Goal: Task Accomplishment & Management: Manage account settings

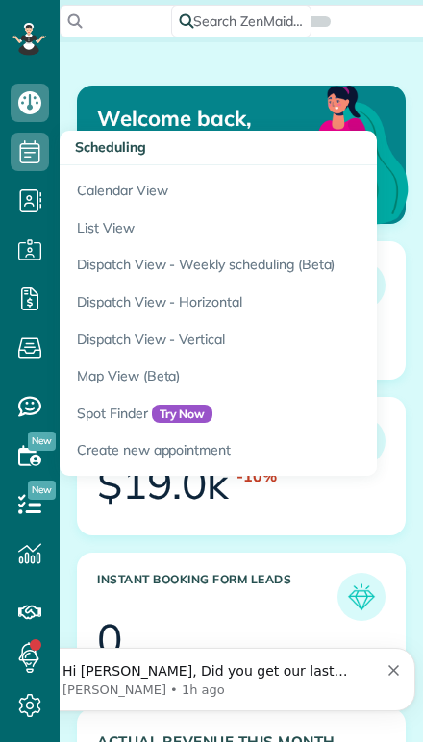
click at [95, 187] on link "Calendar View" at bounding box center [300, 187] width 481 height 44
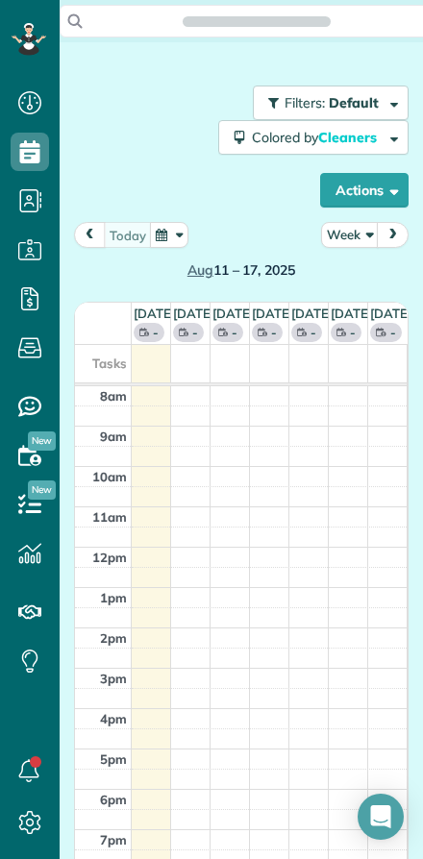
scroll to position [9, 9]
click at [348, 235] on button "Week" at bounding box center [350, 235] width 58 height 26
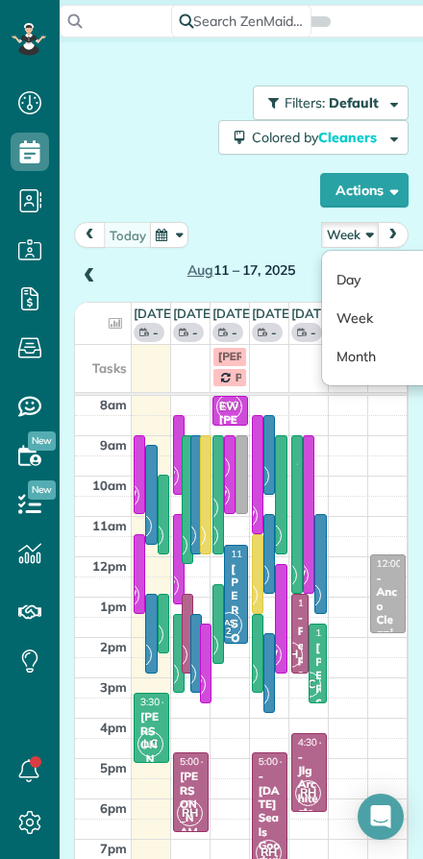
click at [345, 282] on link "Day" at bounding box center [398, 280] width 152 height 38
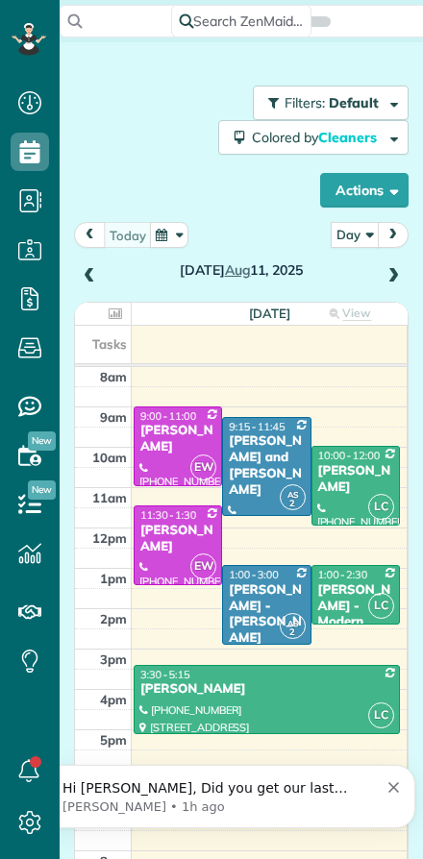
click at [263, 473] on div at bounding box center [266, 466] width 87 height 97
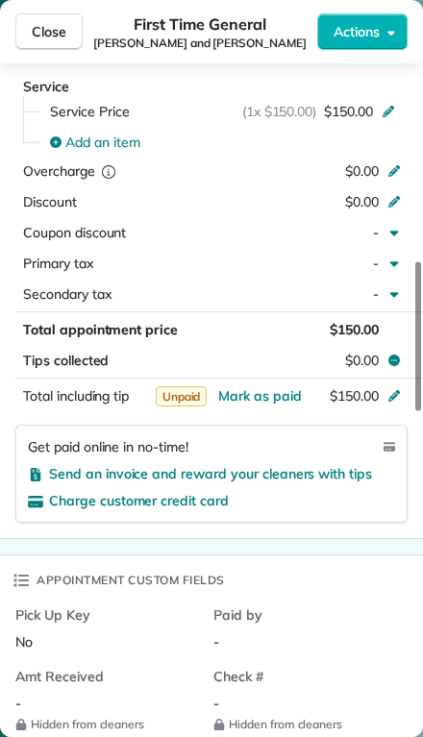
scroll to position [926, 0]
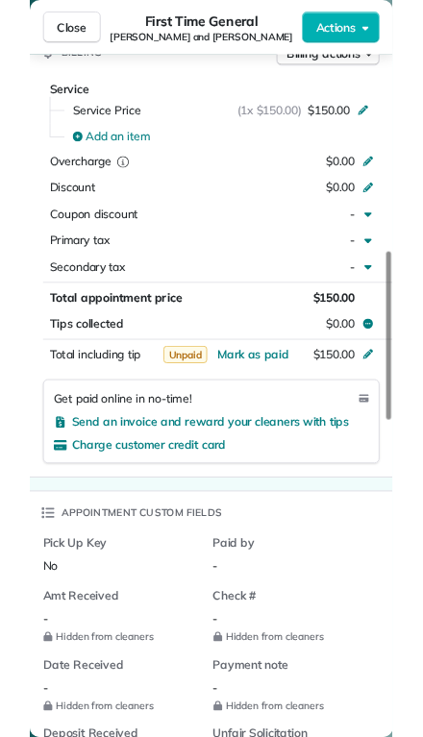
scroll to position [859, 60]
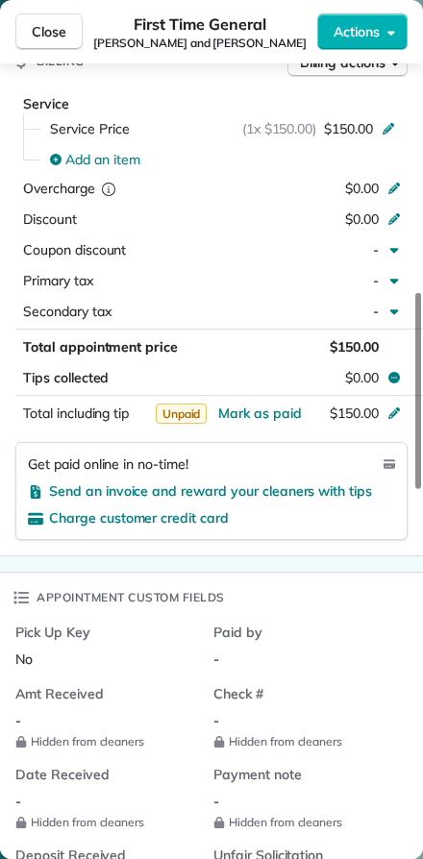
click at [42, 34] on span "Close" at bounding box center [49, 31] width 35 height 19
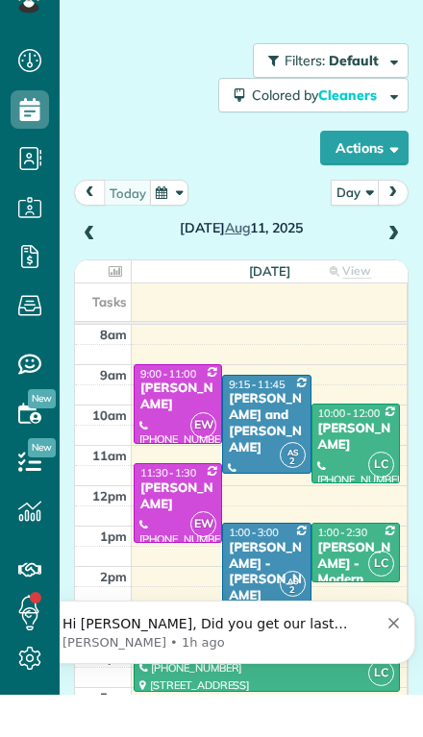
scroll to position [780, 60]
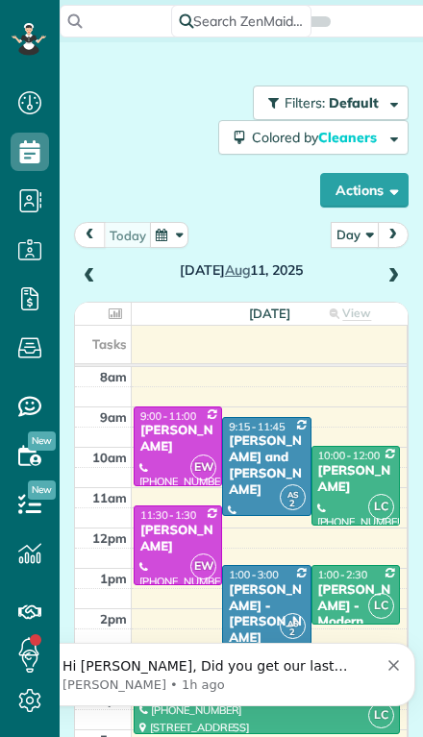
click at [402, 268] on span at bounding box center [393, 276] width 21 height 17
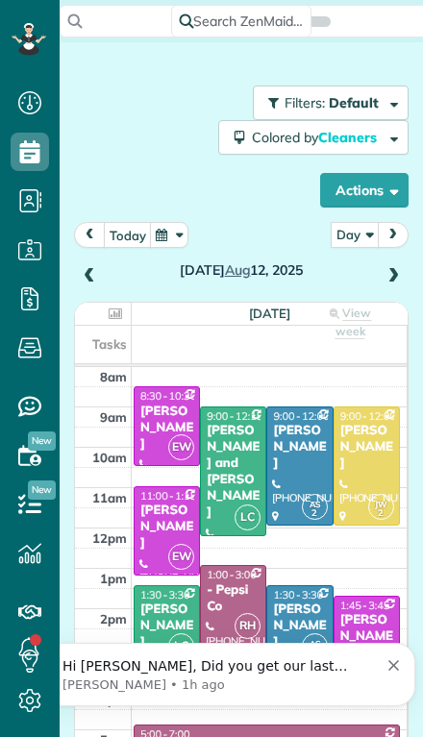
click at [392, 268] on span at bounding box center [393, 276] width 21 height 17
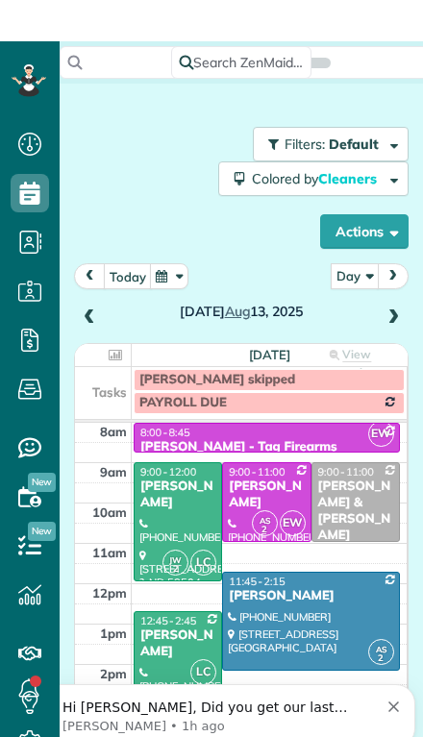
scroll to position [42, 0]
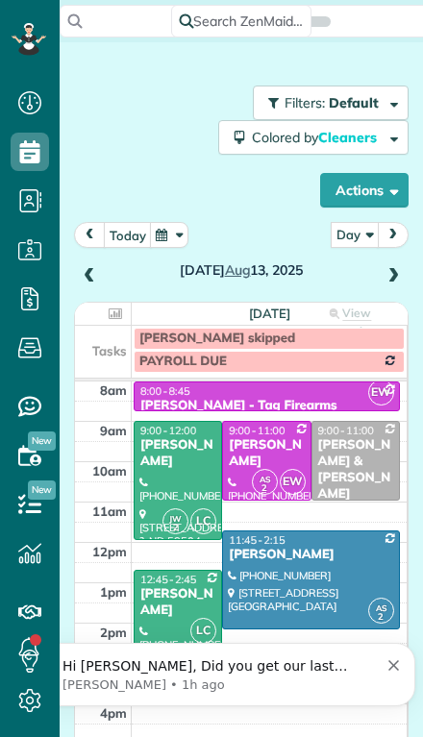
click at [157, 463] on div at bounding box center [178, 480] width 87 height 117
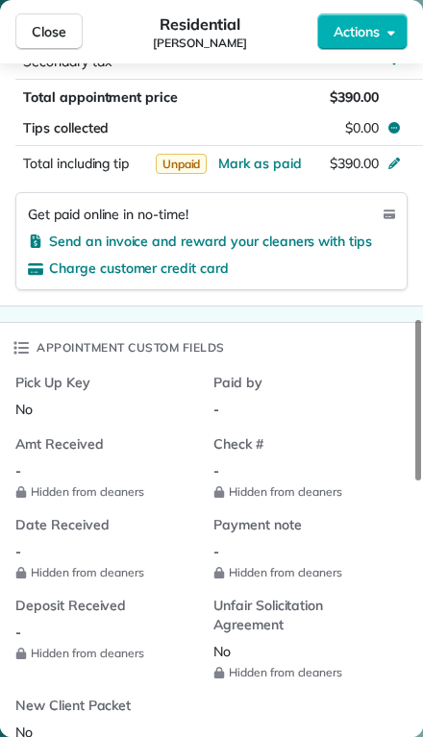
scroll to position [1125, 0]
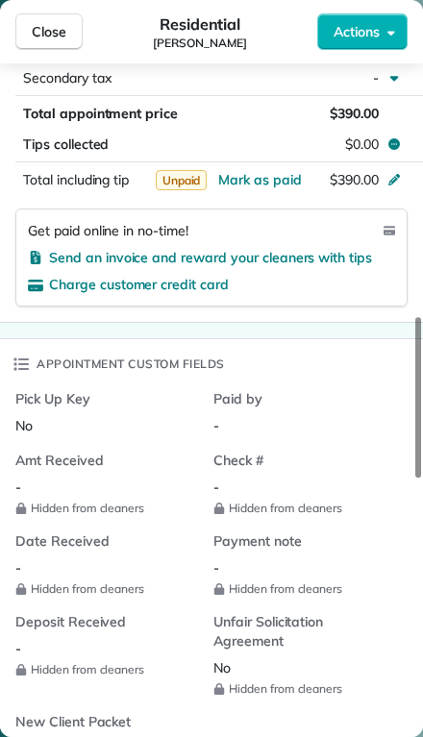
click at [40, 33] on span "Close" at bounding box center [49, 31] width 35 height 19
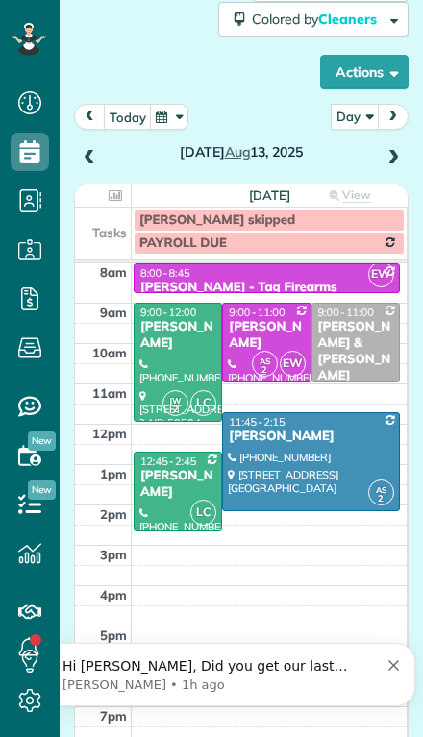
scroll to position [158, 0]
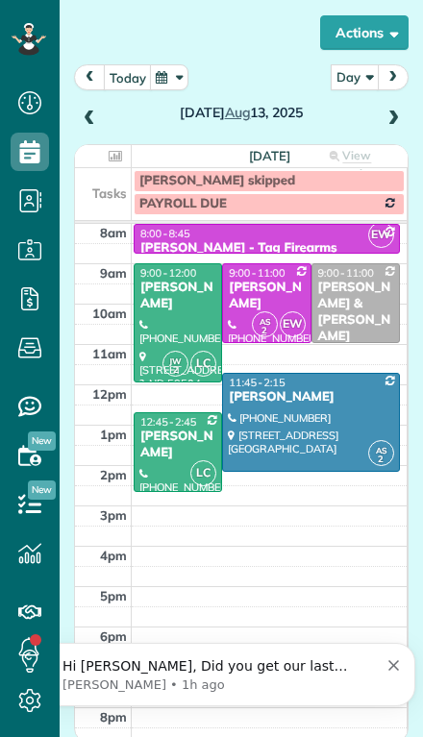
click at [93, 111] on span at bounding box center [89, 119] width 21 height 17
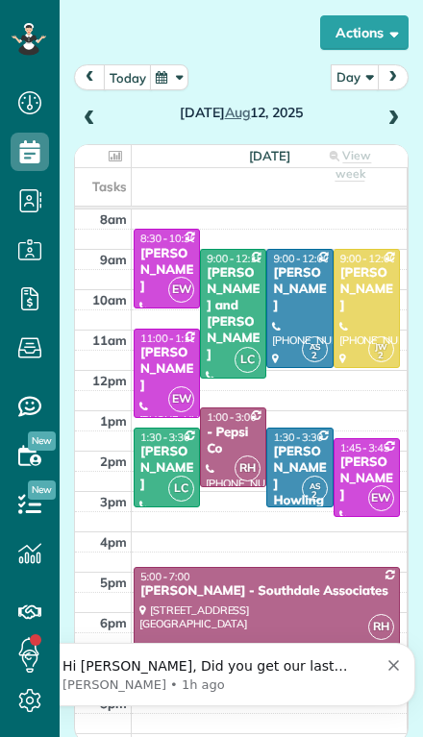
click at [97, 111] on span at bounding box center [89, 119] width 21 height 17
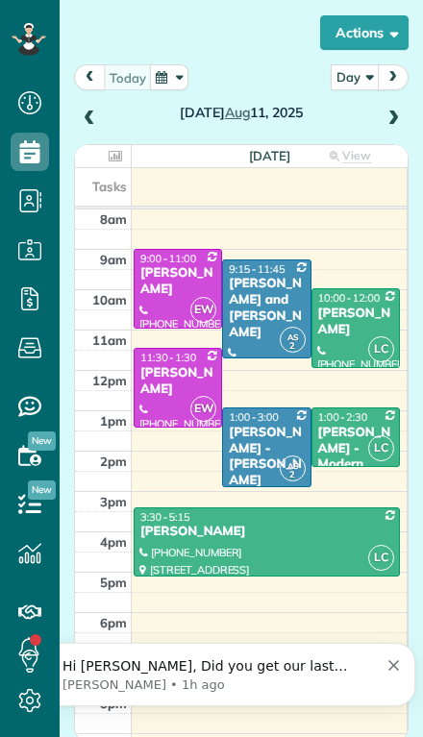
click at [265, 282] on div at bounding box center [266, 309] width 87 height 97
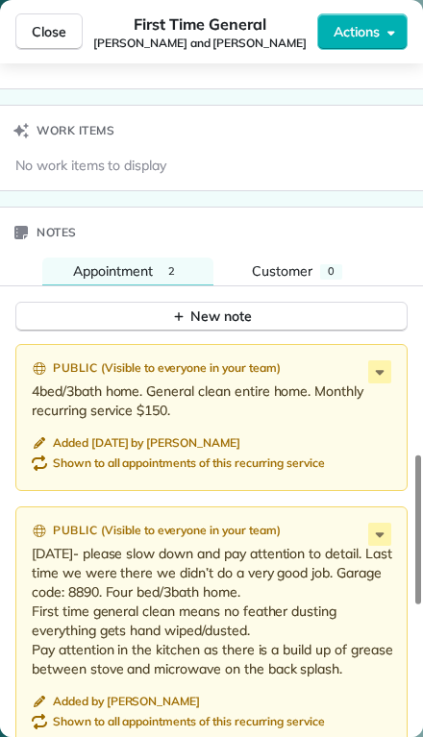
scroll to position [1878, 0]
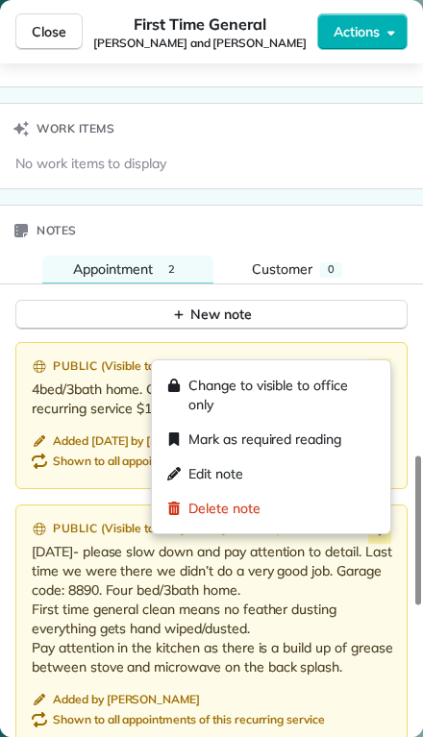
click at [194, 475] on span "Edit note" at bounding box center [215, 473] width 55 height 19
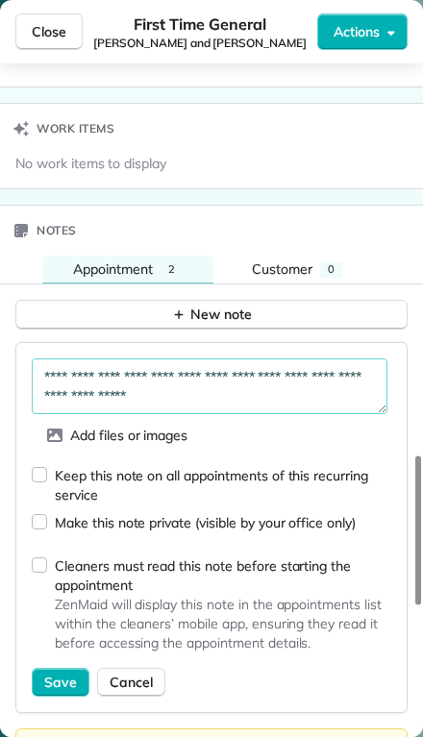
click at [48, 360] on textarea "**********" at bounding box center [210, 387] width 356 height 56
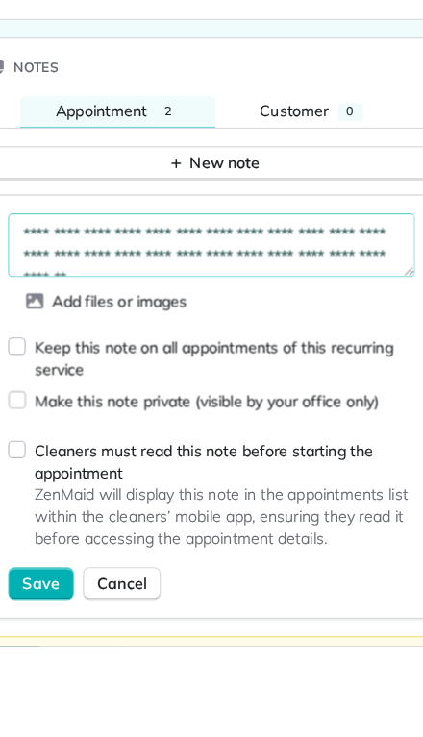
click at [32, 359] on textarea "**********" at bounding box center [210, 387] width 356 height 56
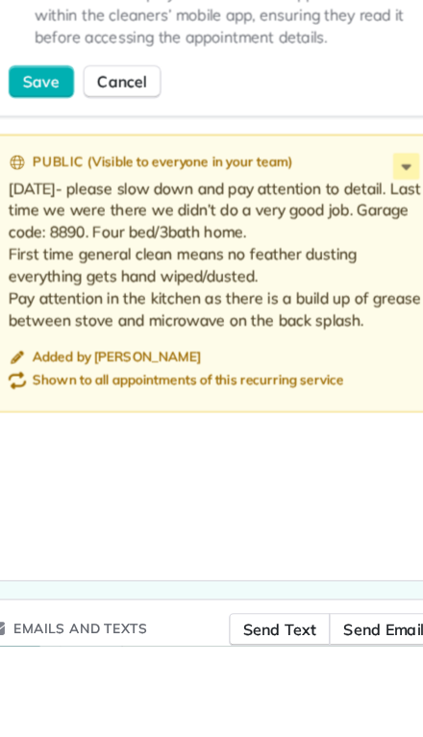
scroll to position [2320, 0]
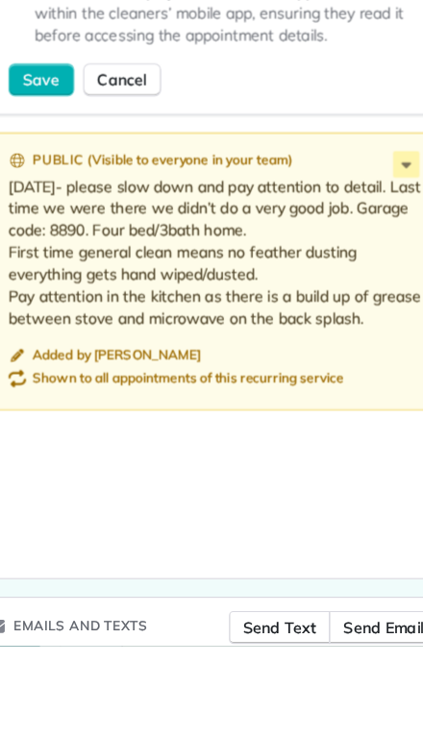
type textarea "**********"
click at [32, 227] on button "Save" at bounding box center [61, 241] width 58 height 29
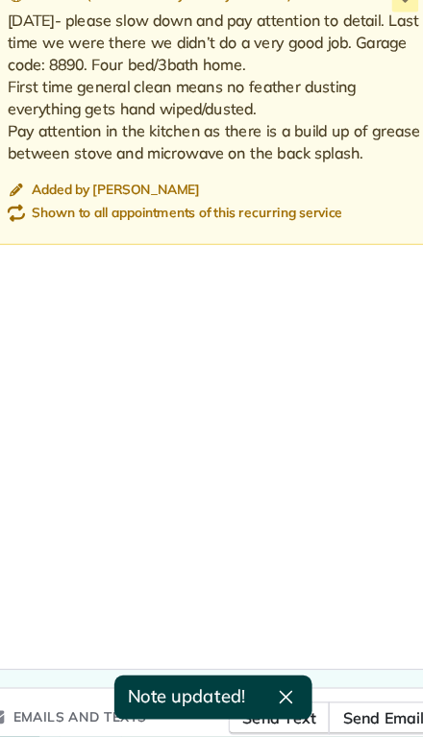
click at [27, 123] on div "Public ( Visible to everyone in your team ) [DATE]- please slow down and pay at…" at bounding box center [211, 184] width 392 height 243
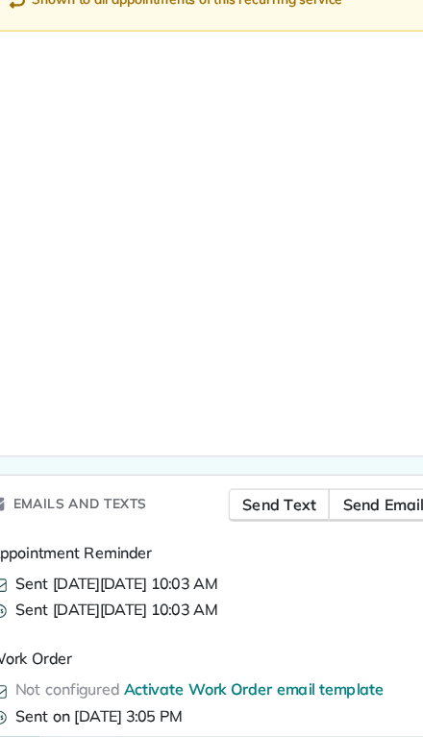
scroll to position [2524, 0]
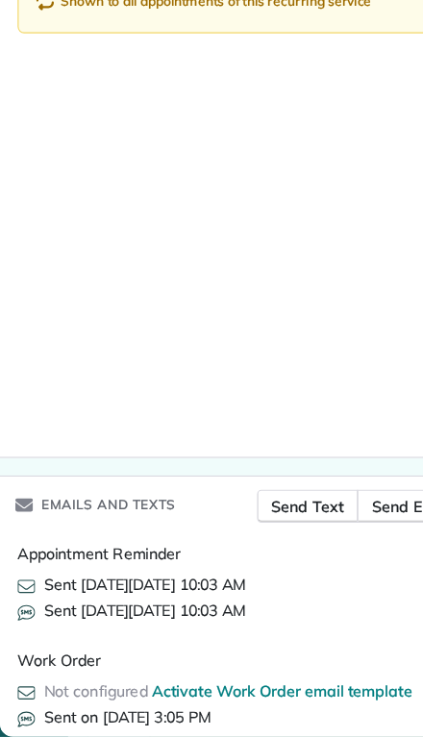
click at [175, 688] on span "Activate Work Order email template" at bounding box center [247, 696] width 228 height 17
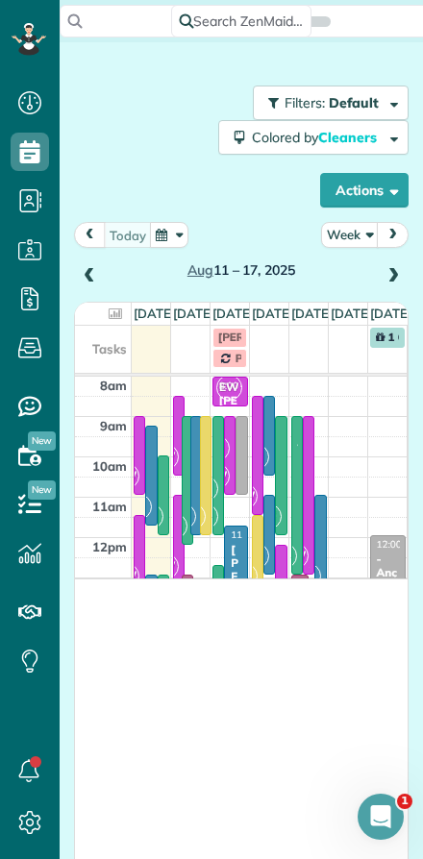
scroll to position [859, 60]
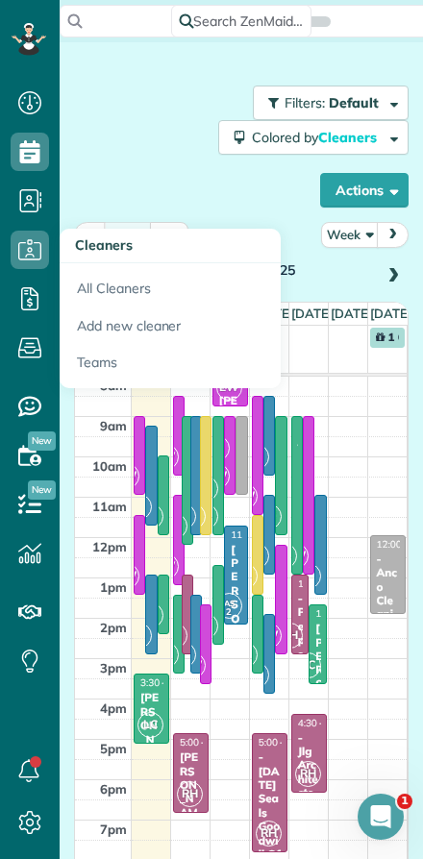
click at [103, 286] on link "All Cleaners" at bounding box center [170, 285] width 221 height 44
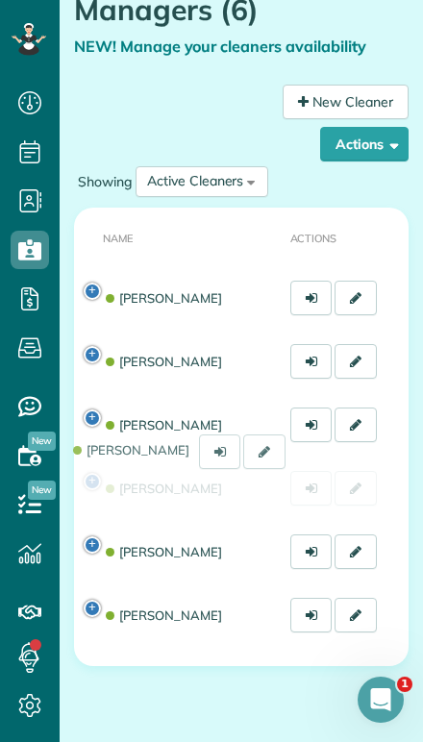
scroll to position [156, 0]
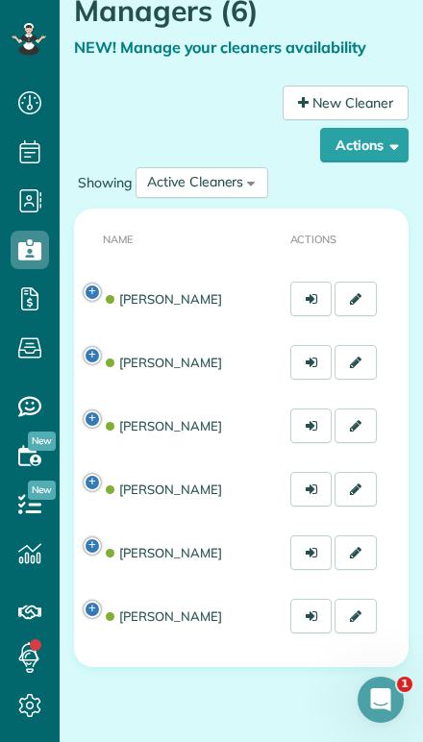
click at [152, 623] on link "Jennifer Wehri" at bounding box center [162, 615] width 119 height 15
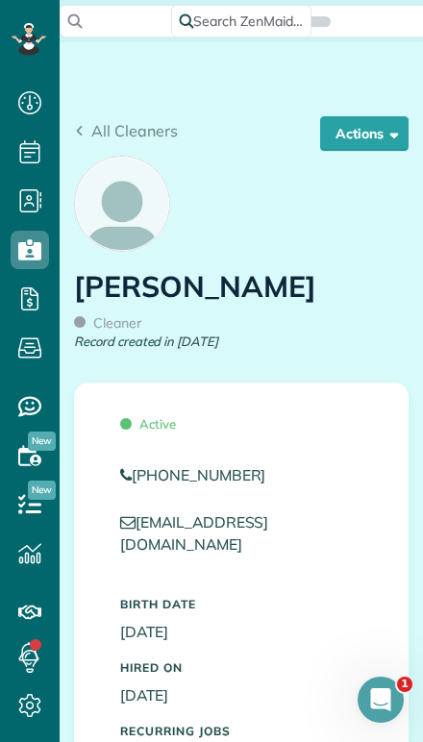
click at [356, 122] on button "Actions" at bounding box center [364, 133] width 88 height 35
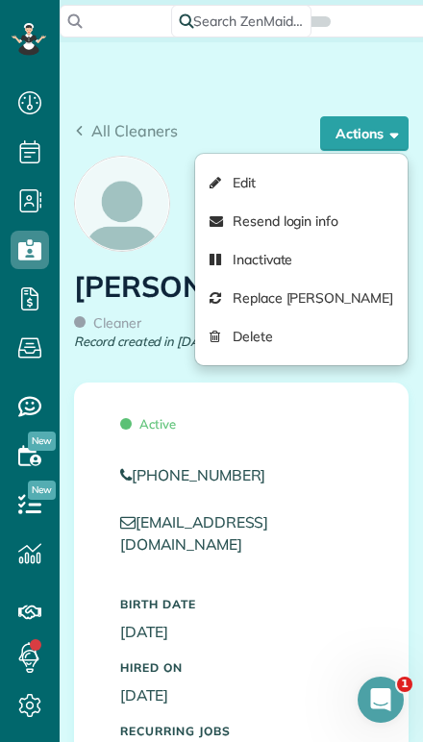
click at [211, 115] on div "All Cleaners Actions Edit Resend login info Inactivate Replace Jennifer Wehri D…" at bounding box center [241, 113] width 363 height 85
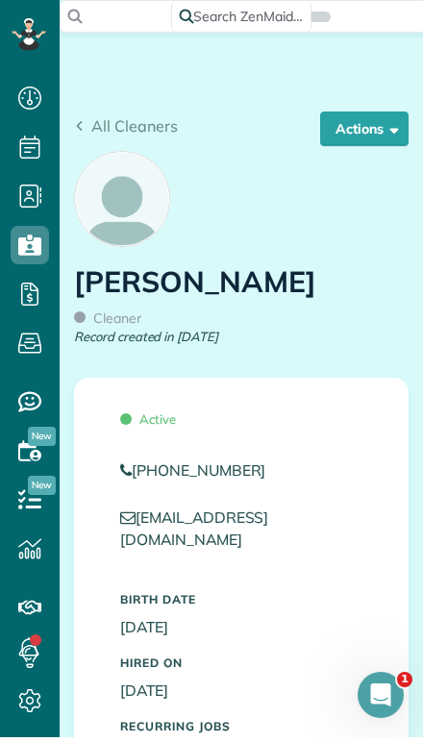
click at [121, 129] on span "All Cleaners" at bounding box center [134, 130] width 87 height 19
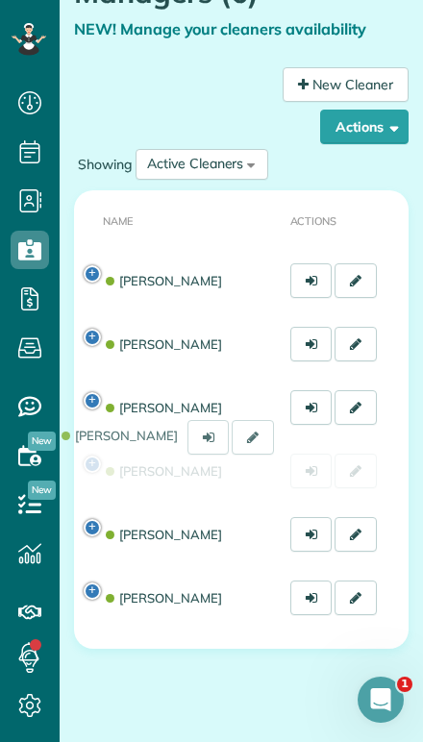
scroll to position [185, 0]
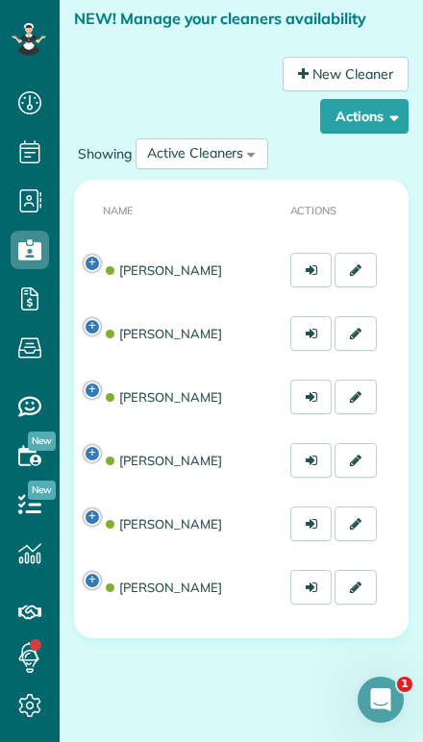
click at [134, 582] on link "[PERSON_NAME]" at bounding box center [162, 587] width 119 height 15
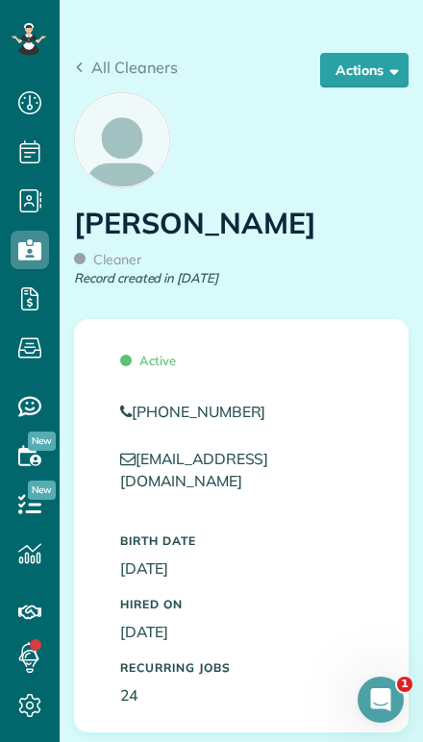
scroll to position [60, 0]
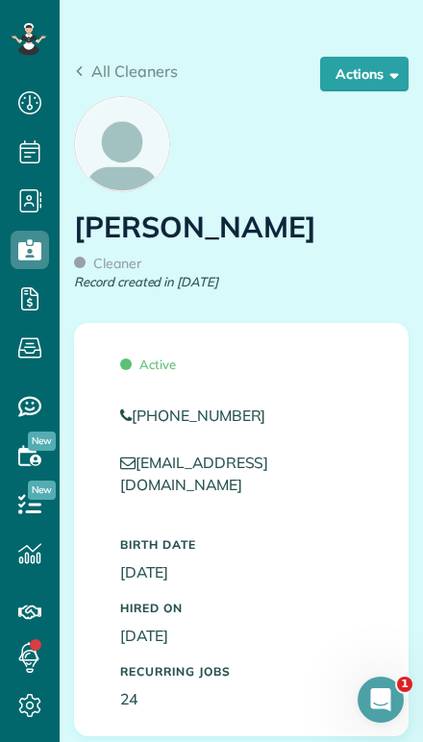
click at [337, 68] on button "Actions" at bounding box center [364, 74] width 88 height 35
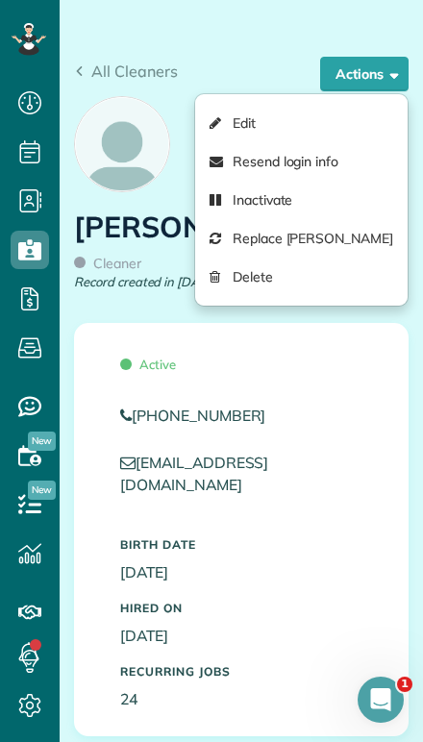
click at [254, 166] on link "Resend login info" at bounding box center [301, 161] width 212 height 38
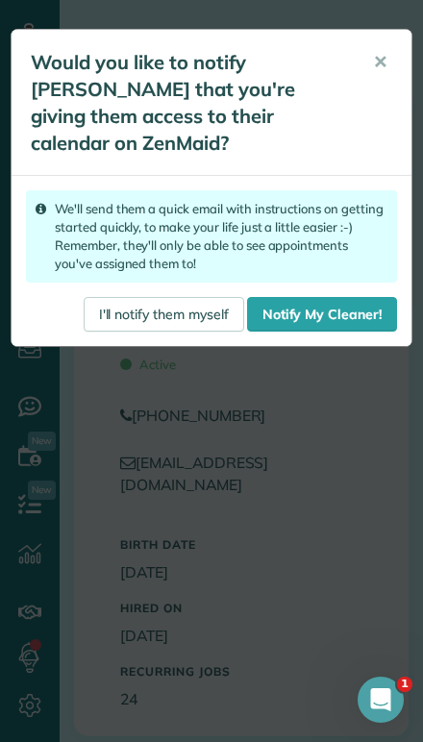
click at [299, 311] on link "Notify My Cleaner!" at bounding box center [322, 314] width 150 height 35
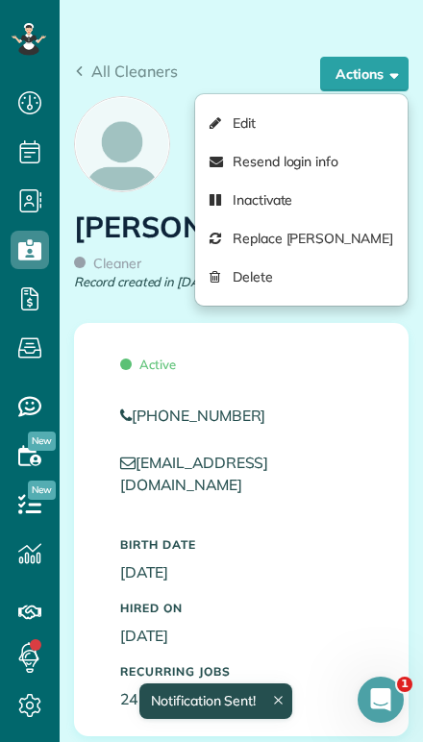
click at [270, 592] on div "Hired On 12-02-2024" at bounding box center [241, 623] width 271 height 63
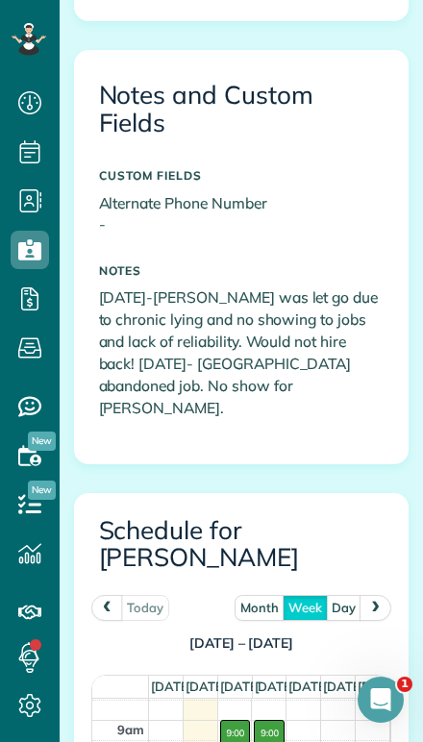
scroll to position [18, 0]
click at [383, 707] on icon "Open Intercom Messenger" at bounding box center [381, 700] width 32 height 32
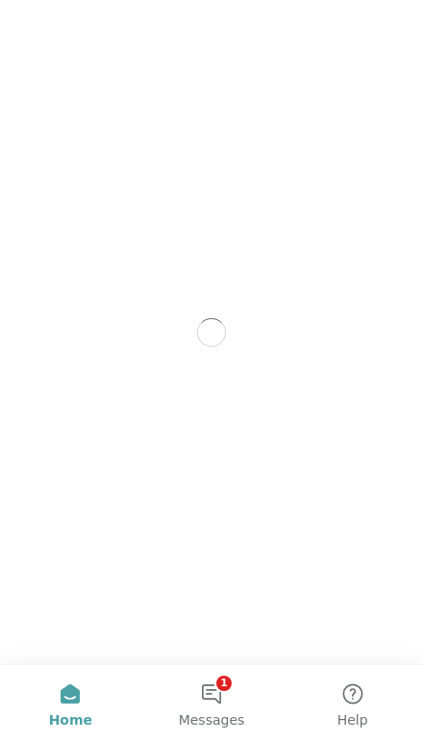
scroll to position [0, 0]
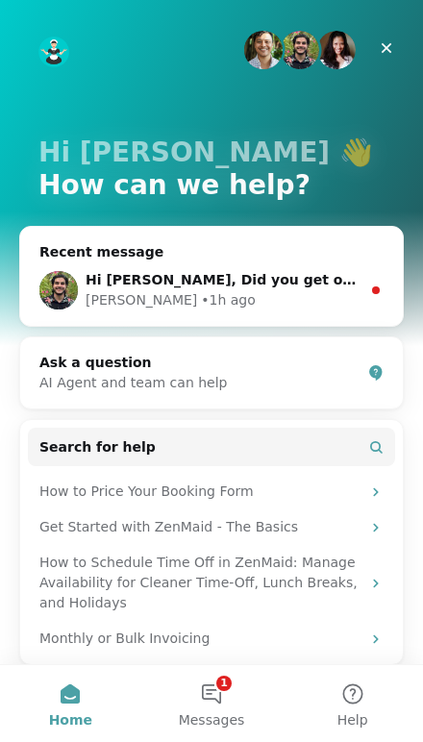
click at [74, 291] on img "Intercom messenger" at bounding box center [58, 290] width 38 height 38
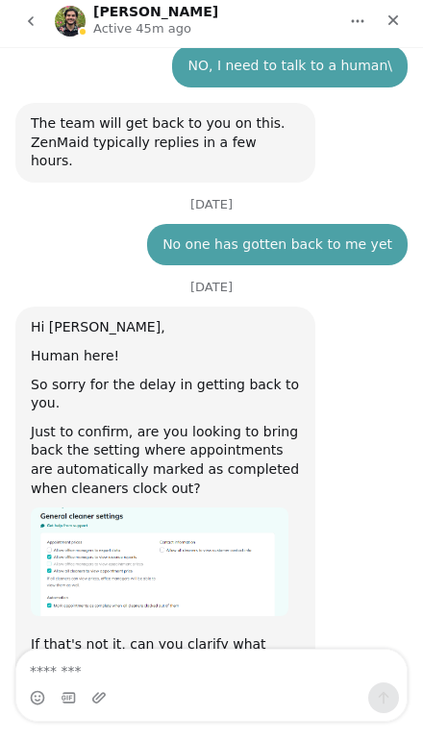
scroll to position [4313, 0]
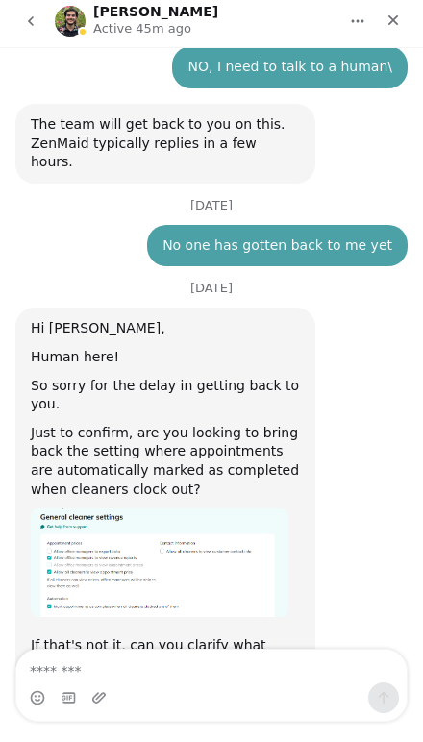
click at [275, 681] on textarea "Message…" at bounding box center [211, 666] width 390 height 33
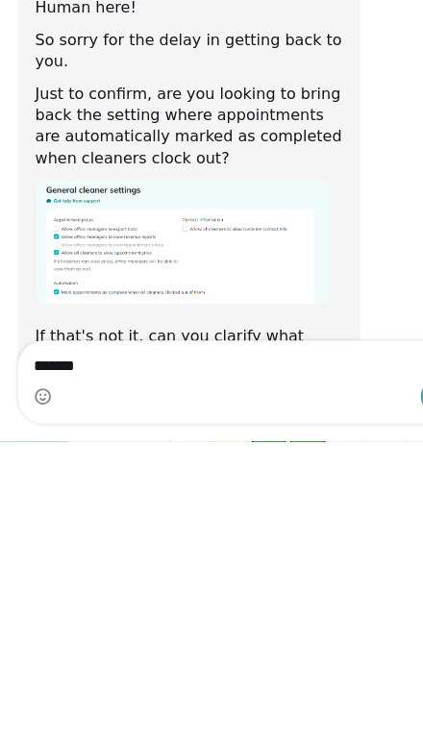
type textarea "******"
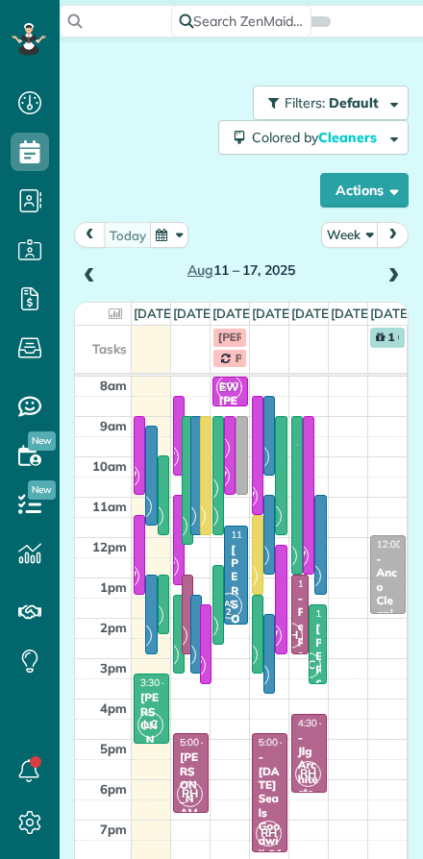
scroll to position [9, 9]
